Goal: Information Seeking & Learning: Find specific page/section

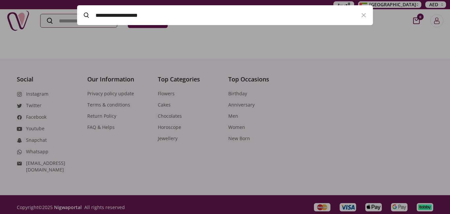
click at [85, 13] on icon at bounding box center [86, 15] width 5 height 5
click at [85, 14] on input "Search" at bounding box center [80, 20] width 78 height 13
click at [85, 13] on icon at bounding box center [86, 15] width 5 height 5
click at [85, 14] on input "Search" at bounding box center [80, 20] width 78 height 13
click at [85, 13] on icon at bounding box center [86, 15] width 5 height 5
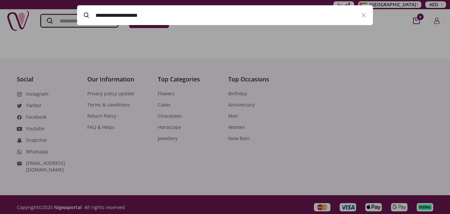
click at [85, 14] on input "Search" at bounding box center [80, 20] width 78 height 13
click at [85, 13] on icon at bounding box center [86, 15] width 5 height 5
click at [85, 14] on input "Search" at bounding box center [79, 20] width 76 height 13
click at [86, 15] on icon at bounding box center [86, 15] width 5 height 5
click at [86, 15] on input "Search" at bounding box center [80, 20] width 78 height 13
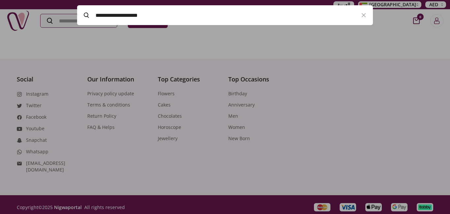
click at [86, 15] on icon at bounding box center [86, 15] width 5 height 5
click at [86, 15] on input "Search" at bounding box center [79, 20] width 76 height 13
click at [86, 15] on icon at bounding box center [86, 15] width 5 height 5
click at [86, 15] on input "Search" at bounding box center [79, 20] width 76 height 13
click at [86, 15] on icon at bounding box center [86, 15] width 5 height 5
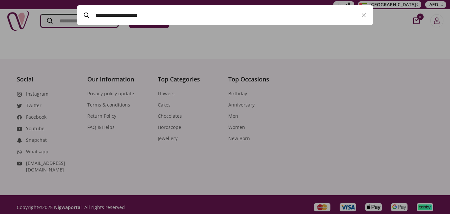
click at [86, 15] on input "Search" at bounding box center [80, 20] width 78 height 13
click at [86, 15] on icon at bounding box center [86, 15] width 5 height 5
click at [86, 15] on input "Search" at bounding box center [79, 20] width 76 height 13
click at [86, 15] on icon at bounding box center [86, 15] width 5 height 5
click at [86, 15] on input "Search" at bounding box center [79, 20] width 76 height 13
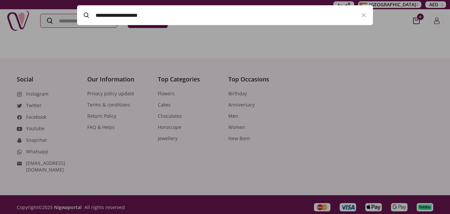
click at [86, 15] on icon at bounding box center [86, 15] width 5 height 5
click at [86, 15] on input "Search" at bounding box center [80, 20] width 78 height 13
click at [86, 15] on icon at bounding box center [86, 15] width 5 height 5
click at [86, 15] on input "Search" at bounding box center [79, 20] width 76 height 13
click at [86, 15] on icon at bounding box center [86, 15] width 5 height 5
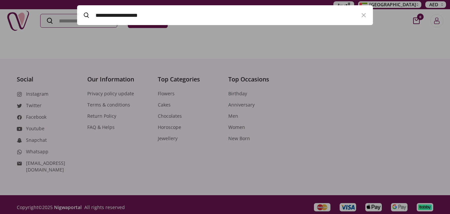
click at [86, 15] on input "Search" at bounding box center [79, 20] width 76 height 13
click at [81, 6] on label "**********" at bounding box center [215, 15] width 277 height 20
click at [81, 14] on input "Search" at bounding box center [80, 20] width 78 height 13
click at [88, 17] on icon at bounding box center [86, 15] width 5 height 5
click at [88, 17] on input "Search" at bounding box center [80, 20] width 78 height 13
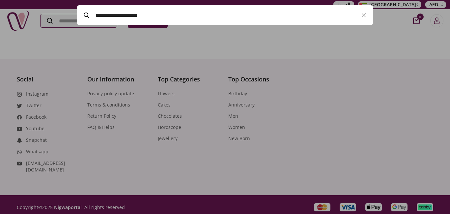
click at [85, 17] on icon at bounding box center [86, 15] width 5 height 5
click at [85, 17] on input "Search" at bounding box center [80, 20] width 78 height 13
click at [86, 16] on icon at bounding box center [86, 15] width 5 height 5
click at [86, 16] on input "Search" at bounding box center [80, 20] width 78 height 13
click at [86, 17] on icon at bounding box center [86, 15] width 5 height 5
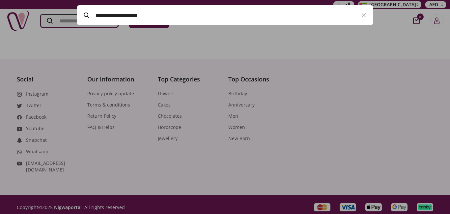
click at [86, 17] on input "Search" at bounding box center [80, 20] width 78 height 13
click at [87, 12] on label "**********" at bounding box center [215, 15] width 277 height 20
click at [87, 14] on input "Search" at bounding box center [80, 20] width 78 height 13
click at [84, 12] on label "**********" at bounding box center [215, 15] width 277 height 20
click at [84, 14] on input "Search" at bounding box center [80, 20] width 78 height 13
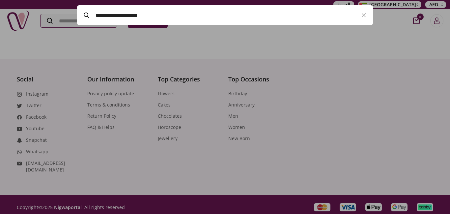
click at [86, 14] on icon at bounding box center [86, 15] width 5 height 5
click at [86, 14] on input "Search" at bounding box center [80, 20] width 78 height 13
click at [86, 14] on icon at bounding box center [86, 15] width 5 height 5
click at [86, 14] on input "Search" at bounding box center [80, 20] width 78 height 13
click at [86, 14] on icon at bounding box center [86, 15] width 5 height 5
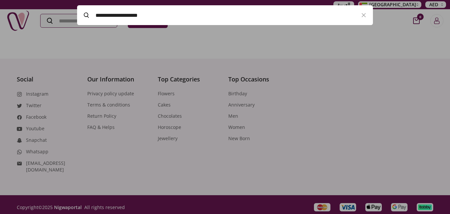
click at [86, 14] on input "Search" at bounding box center [79, 20] width 76 height 13
click at [86, 9] on label "**********" at bounding box center [215, 15] width 277 height 20
click at [86, 14] on input "Search" at bounding box center [80, 20] width 78 height 13
type input "**********"
click at [85, 13] on icon at bounding box center [86, 15] width 5 height 5
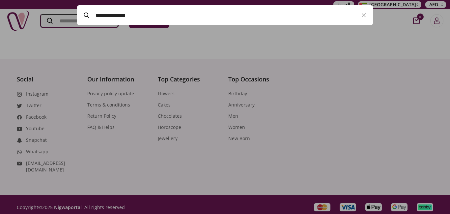
click at [85, 14] on input "Search" at bounding box center [80, 20] width 78 height 13
click at [85, 13] on icon at bounding box center [86, 15] width 5 height 5
click at [85, 14] on input "Search" at bounding box center [80, 20] width 78 height 13
click at [85, 13] on icon at bounding box center [86, 15] width 5 height 5
click at [85, 14] on input "Search" at bounding box center [79, 20] width 76 height 13
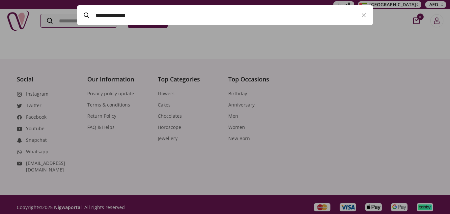
click at [85, 13] on icon at bounding box center [86, 15] width 5 height 5
click at [85, 14] on input "Search" at bounding box center [79, 20] width 76 height 13
click at [85, 13] on icon at bounding box center [86, 15] width 5 height 5
click at [85, 14] on input "Search" at bounding box center [80, 20] width 78 height 13
click at [85, 13] on icon at bounding box center [86, 15] width 5 height 5
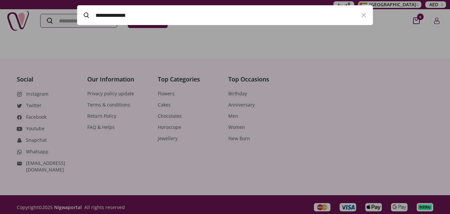
click at [85, 14] on input "Search" at bounding box center [79, 20] width 76 height 13
click at [85, 13] on icon at bounding box center [86, 15] width 5 height 5
click at [85, 14] on input "Search" at bounding box center [79, 20] width 76 height 13
click at [85, 13] on icon at bounding box center [86, 15] width 5 height 5
click at [85, 14] on input "Search" at bounding box center [80, 20] width 78 height 13
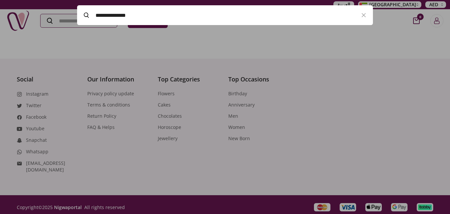
click at [85, 14] on icon at bounding box center [86, 15] width 5 height 5
click at [85, 14] on input "Search" at bounding box center [80, 20] width 78 height 13
click at [85, 14] on icon at bounding box center [86, 15] width 5 height 5
click at [85, 14] on input "Search" at bounding box center [80, 20] width 78 height 13
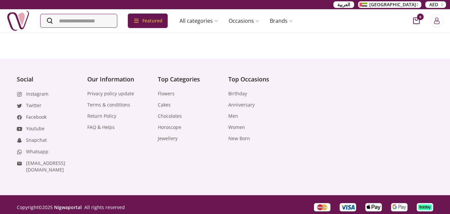
scroll to position [447, 0]
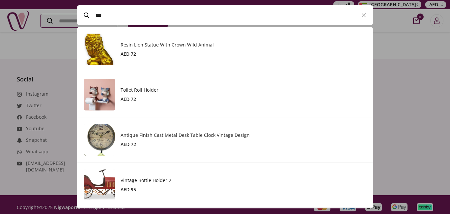
scroll to position [171, 296]
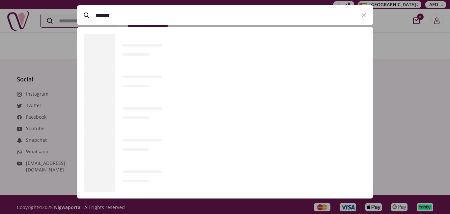
type input "*******"
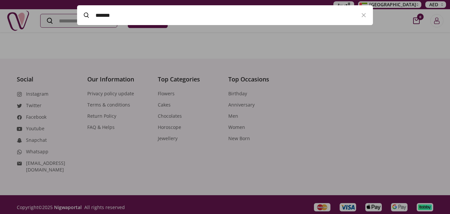
scroll to position [0, 0]
click at [286, 43] on div at bounding box center [225, 107] width 450 height 214
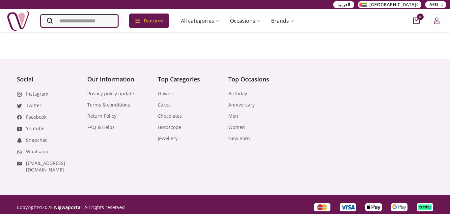
click at [63, 21] on input "Search" at bounding box center [80, 20] width 78 height 13
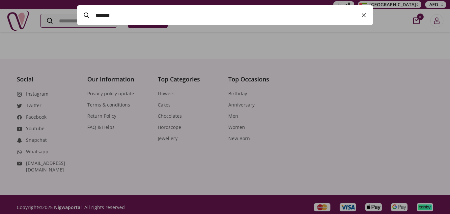
click at [369, 14] on button "button" at bounding box center [364, 15] width 18 height 20
click at [360, 18] on icon "button" at bounding box center [364, 15] width 8 height 8
click at [363, 16] on icon "button" at bounding box center [364, 15] width 8 height 8
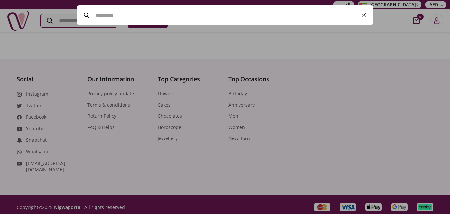
click at [363, 16] on icon "button" at bounding box center [364, 15] width 8 height 8
